Goal: Transaction & Acquisition: Purchase product/service

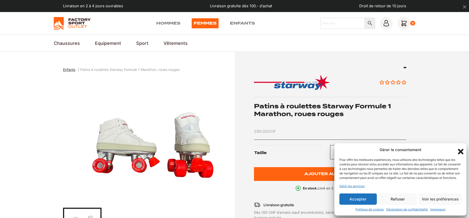
click at [358, 197] on button "Accepter" at bounding box center [357, 199] width 37 height 11
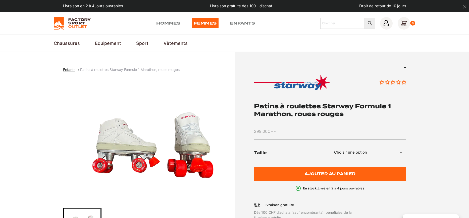
click at [355, 201] on div "Aucun avis Patins à roulettes Starway Formule 1 Marathon, roues rouges 299.00 C…" at bounding box center [321, 188] width 169 height 243
click at [383, 155] on select "Choisir une option 39 40 41 42 43 44 45 46" at bounding box center [368, 152] width 76 height 14
click at [330, 145] on select "Choisir une option 39 40 41 42 43 44 45 46" at bounding box center [368, 152] width 76 height 14
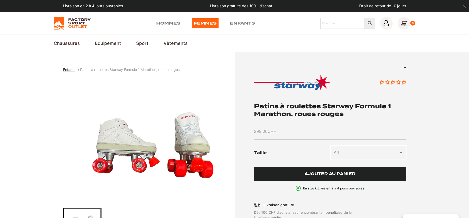
select select "44"
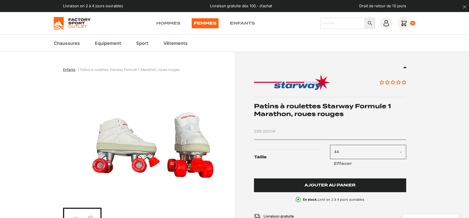
click at [326, 187] on span "Ajouter au panier" at bounding box center [329, 186] width 51 height 4
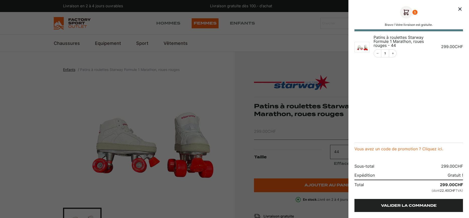
click at [415, 207] on link "Valider la commande" at bounding box center [408, 205] width 108 height 13
click at [406, 210] on link "Valider la commande" at bounding box center [408, 205] width 108 height 13
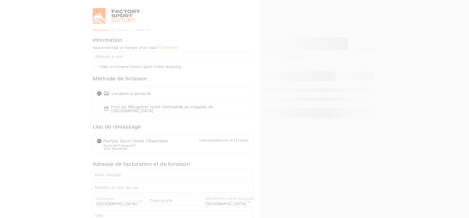
select select "NE"
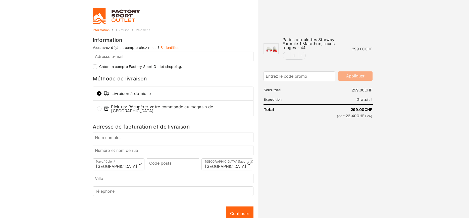
click at [420, 218] on div at bounding box center [234, 218] width 469 height 0
click at [288, 218] on div at bounding box center [234, 218] width 469 height 0
click at [458, 218] on div at bounding box center [234, 218] width 469 height 0
click at [451, 218] on div at bounding box center [234, 218] width 469 height 0
click at [459, 218] on div at bounding box center [234, 218] width 469 height 0
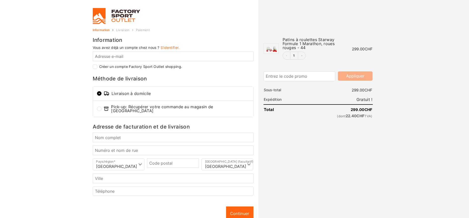
click at [115, 10] on link at bounding box center [147, 16] width 108 height 16
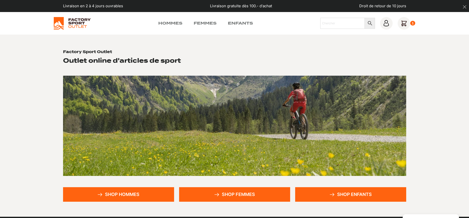
click at [70, 20] on img at bounding box center [72, 23] width 37 height 13
